Goal: Information Seeking & Learning: Learn about a topic

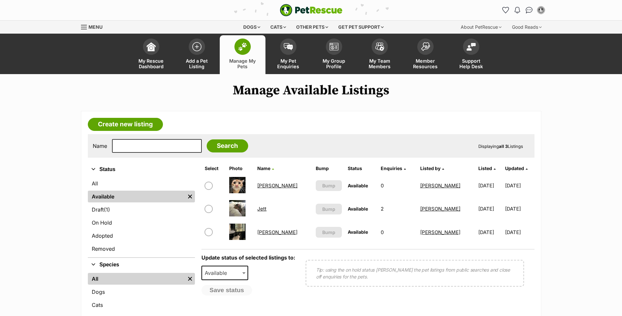
click at [75, 153] on div "Create new listing Name Search Displaying all 3 Listings Refine your search Sta…" at bounding box center [311, 233] width 480 height 244
click at [295, 57] on link "My Pet Enquiries" at bounding box center [289, 54] width 46 height 39
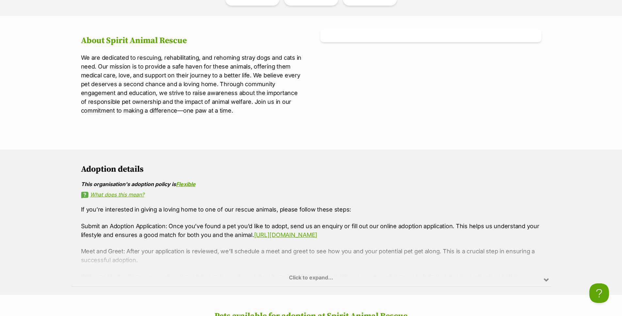
scroll to position [279, 0]
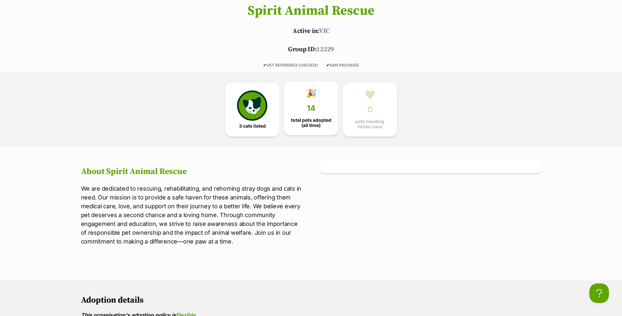
click at [299, 114] on link "🎉 14 total pets adopted (all time)" at bounding box center [311, 109] width 54 height 54
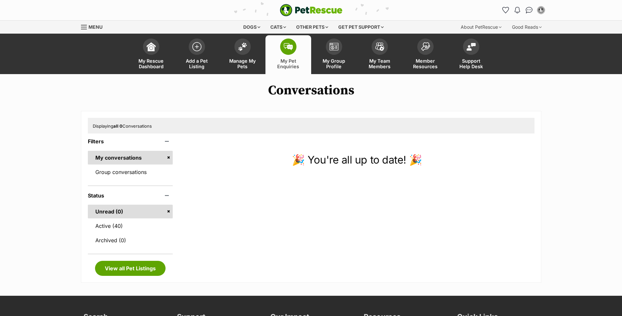
click at [249, 62] on span "Manage My Pets" at bounding box center [242, 63] width 29 height 11
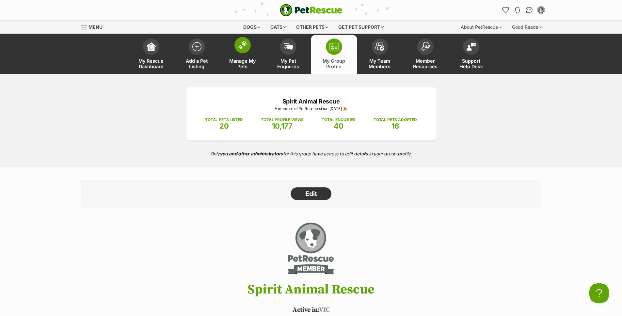
click at [246, 53] on link "Manage My Pets" at bounding box center [243, 54] width 46 height 39
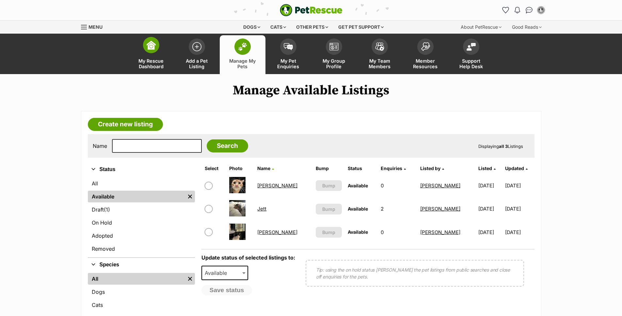
click at [157, 51] on link "My Rescue Dashboard" at bounding box center [151, 54] width 46 height 39
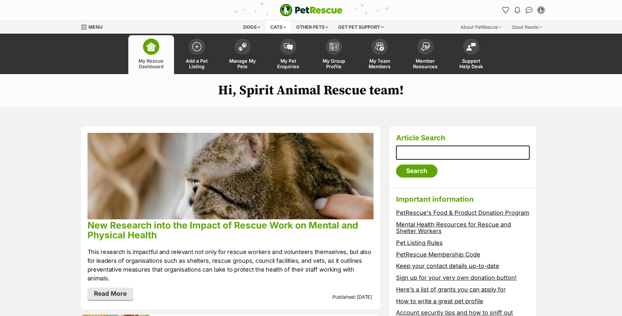
click at [279, 27] on div "Cats" at bounding box center [278, 27] width 25 height 13
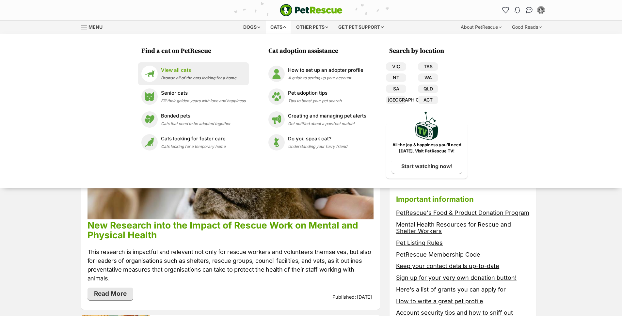
click at [181, 80] on div "View all cats Browse all of the cats looking for a home" at bounding box center [198, 74] width 75 height 14
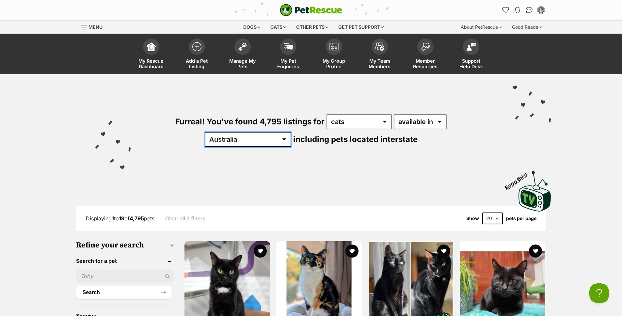
click at [291, 132] on select "Australia ACT NSW NT QLD SA TAS VIC WA" at bounding box center [248, 139] width 87 height 15
select select "VIC"
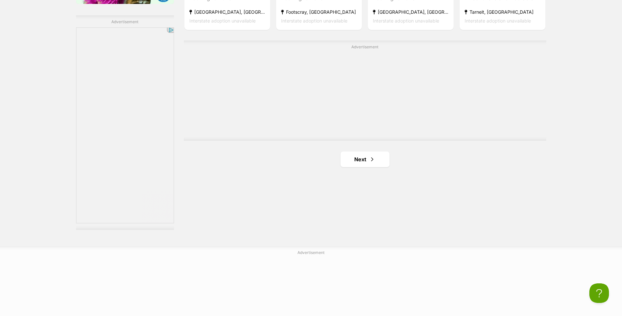
scroll to position [1185, 0]
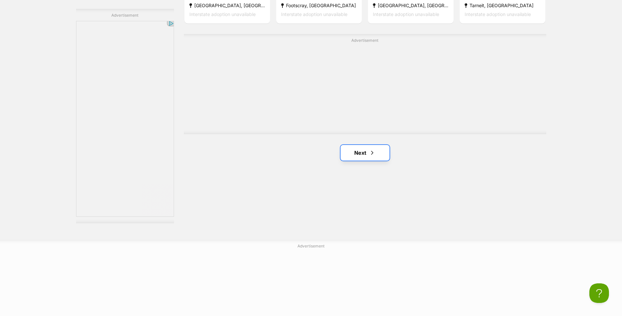
click at [380, 158] on link "Next" at bounding box center [365, 153] width 49 height 16
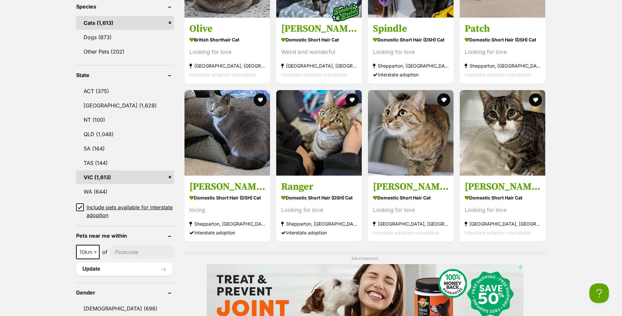
scroll to position [316, 0]
